Goal: Task Accomplishment & Management: Complete application form

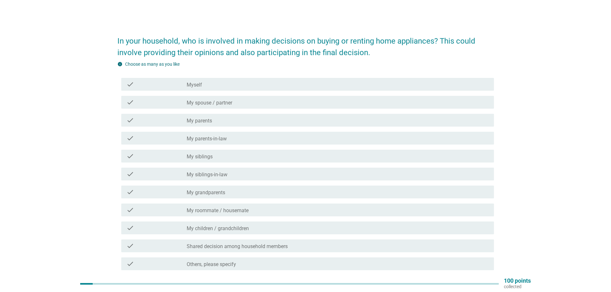
click at [206, 83] on div "check_box_outline_blank Myself" at bounding box center [338, 85] width 302 height 8
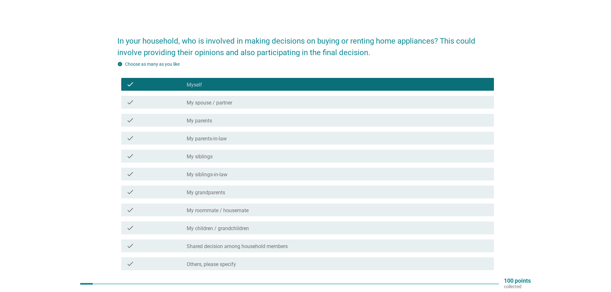
click at [168, 106] on div "check" at bounding box center [156, 103] width 60 height 8
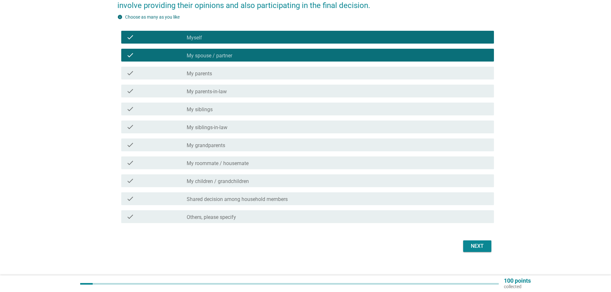
scroll to position [55, 0]
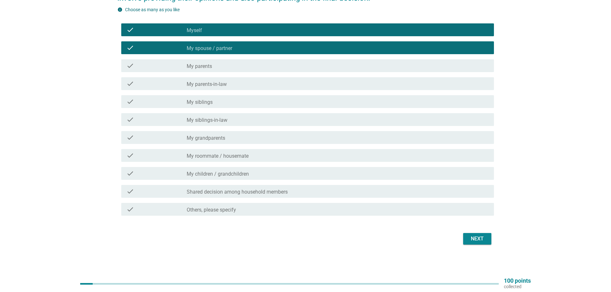
click at [479, 240] on div "Next" at bounding box center [478, 239] width 18 height 8
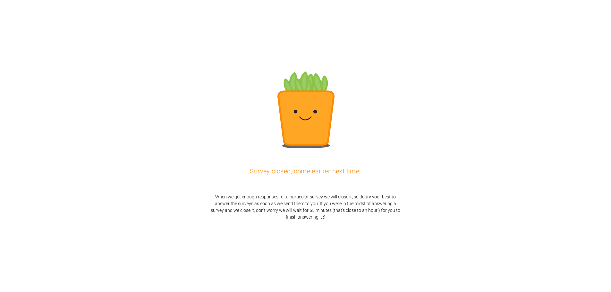
scroll to position [0, 0]
